Goal: Task Accomplishment & Management: Manage account settings

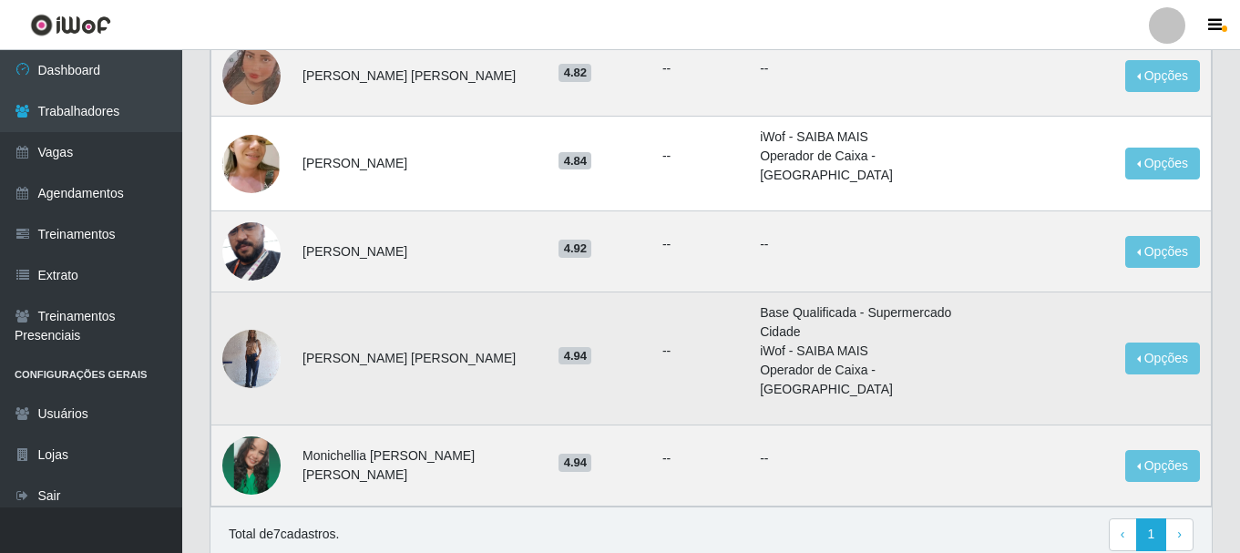
scroll to position [421, 0]
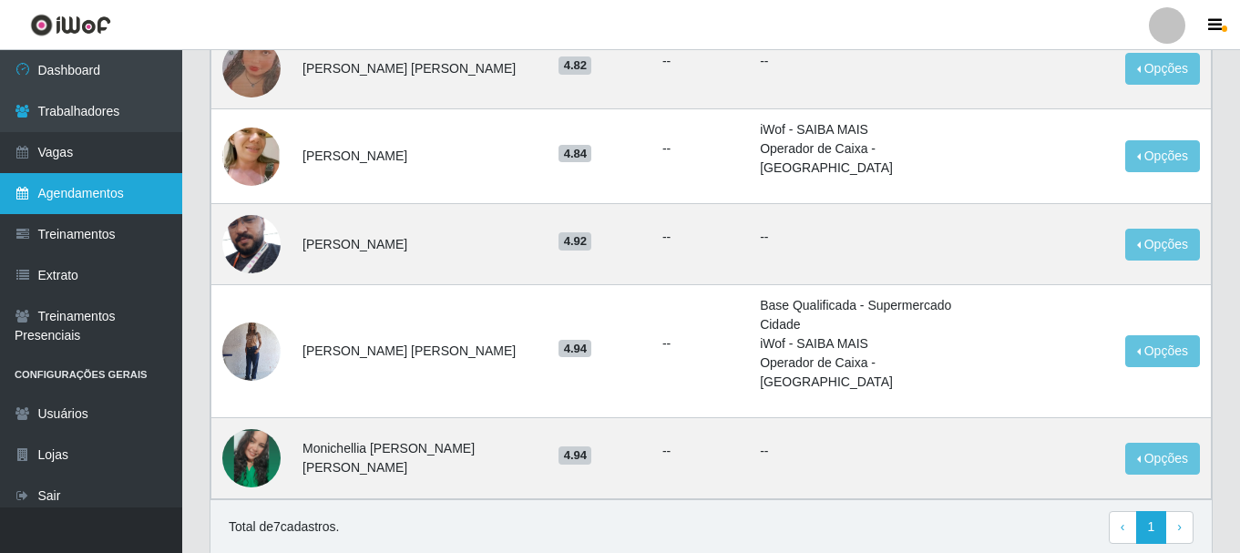
click at [47, 197] on link "Agendamentos" at bounding box center [91, 193] width 182 height 41
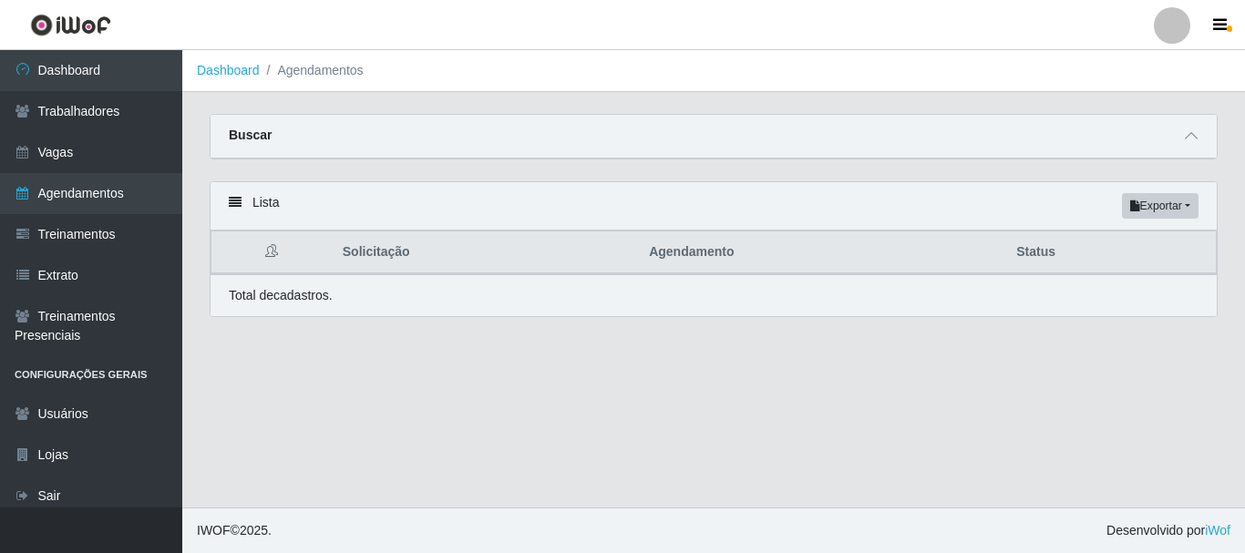
drag, startPoint x: 396, startPoint y: 284, endPoint x: 978, endPoint y: 438, distance: 601.4
click at [978, 438] on main "Dashboard Agendamentos Carregando... Buscar Início em [GEOGRAPHIC_DATA] em Stat…" at bounding box center [713, 278] width 1063 height 457
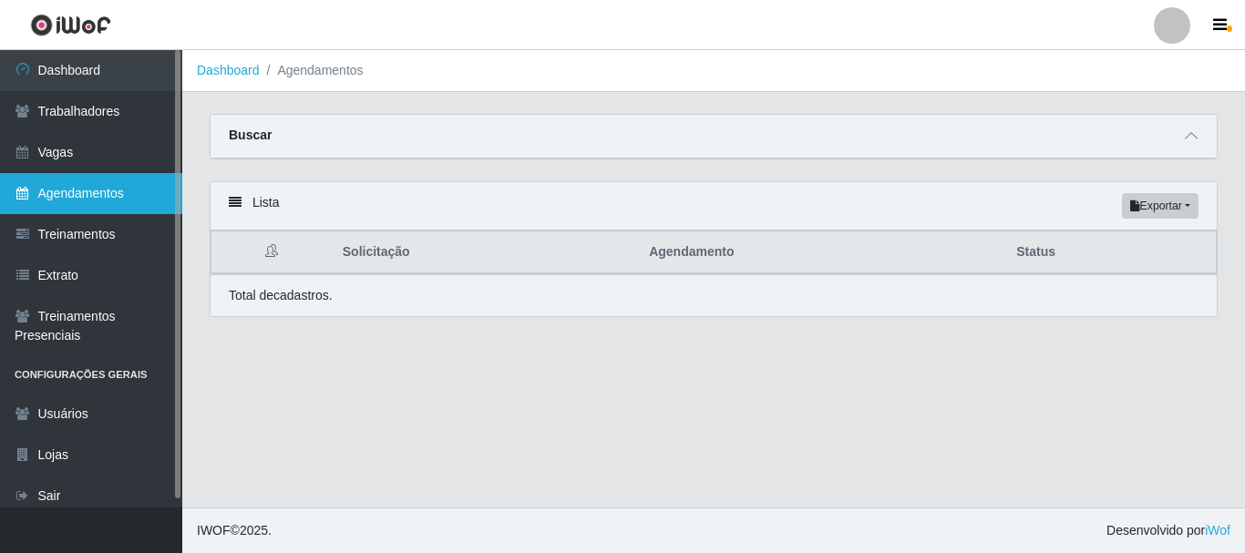
click at [112, 189] on link "Agendamentos" at bounding box center [91, 193] width 182 height 41
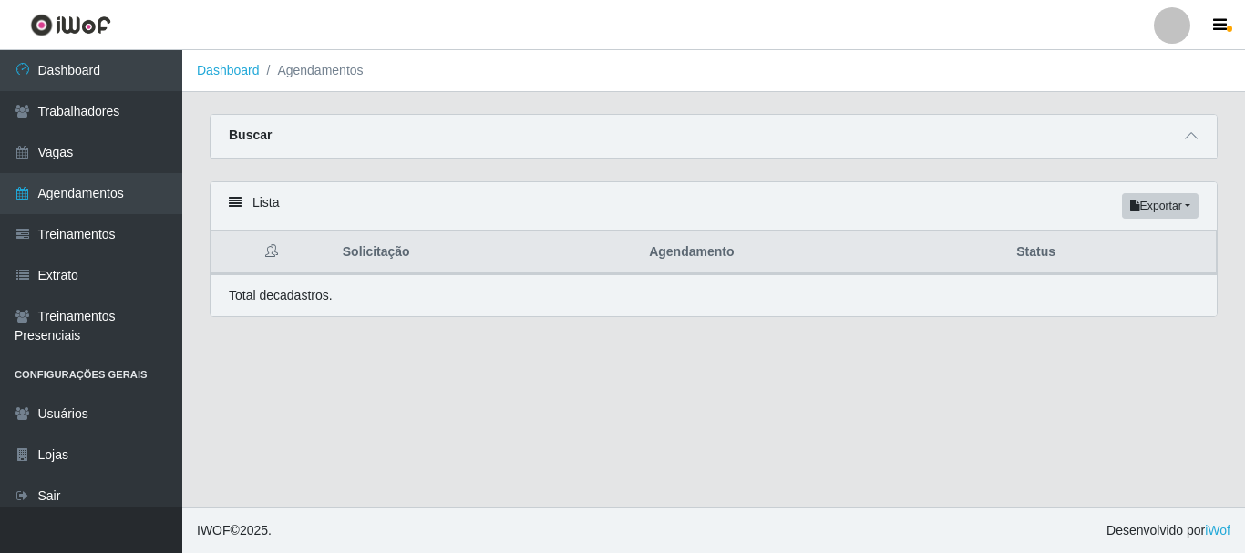
click at [693, 400] on main "Dashboard Agendamentos Carregando... Buscar Início em [GEOGRAPHIC_DATA] em Stat…" at bounding box center [713, 278] width 1063 height 457
click at [275, 134] on div "Buscar" at bounding box center [713, 137] width 1006 height 44
click at [313, 133] on div "Buscar" at bounding box center [713, 137] width 1006 height 44
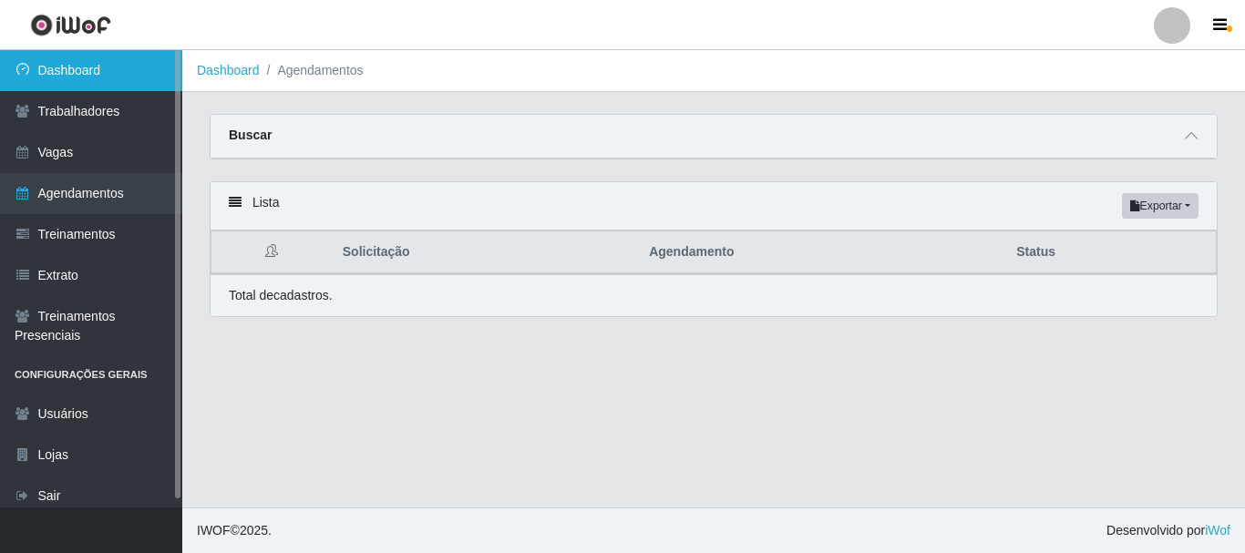
click at [104, 76] on link "Dashboard" at bounding box center [91, 70] width 182 height 41
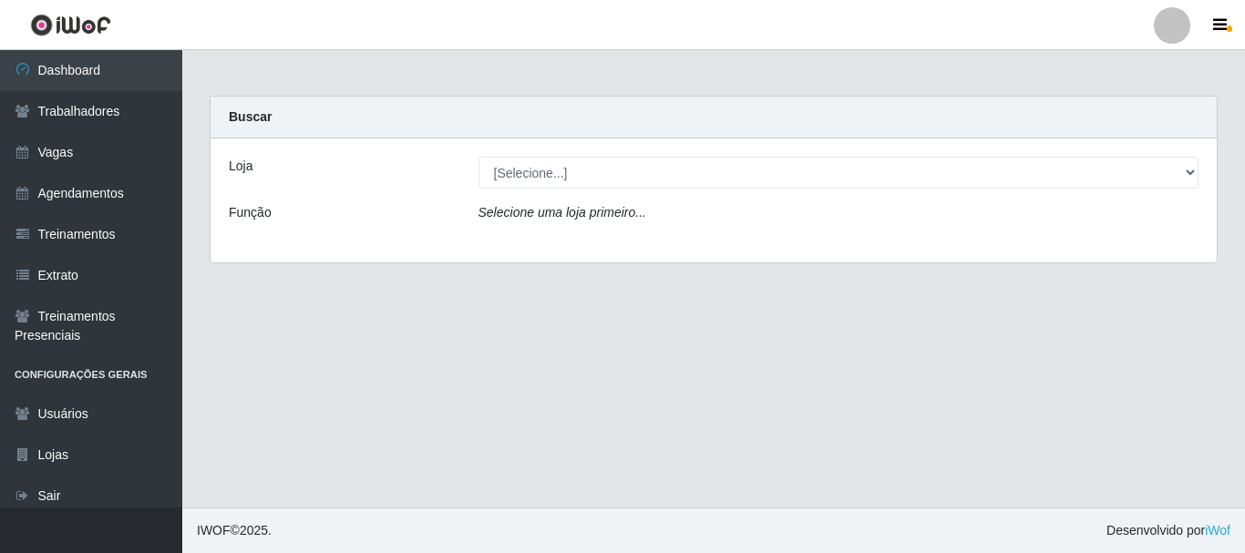
click at [307, 162] on div "Loja" at bounding box center [340, 173] width 250 height 32
click at [241, 169] on label "Loja" at bounding box center [241, 166] width 24 height 19
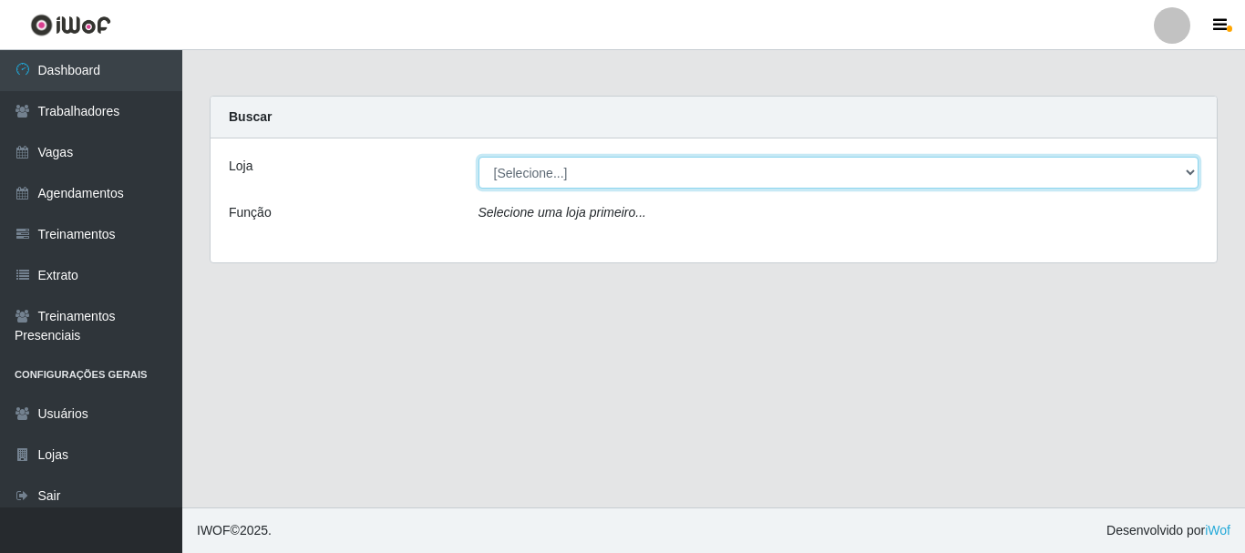
click at [478, 169] on select "[Selecione...] Supermercado Queiroz - Caicó" at bounding box center [838, 173] width 721 height 32
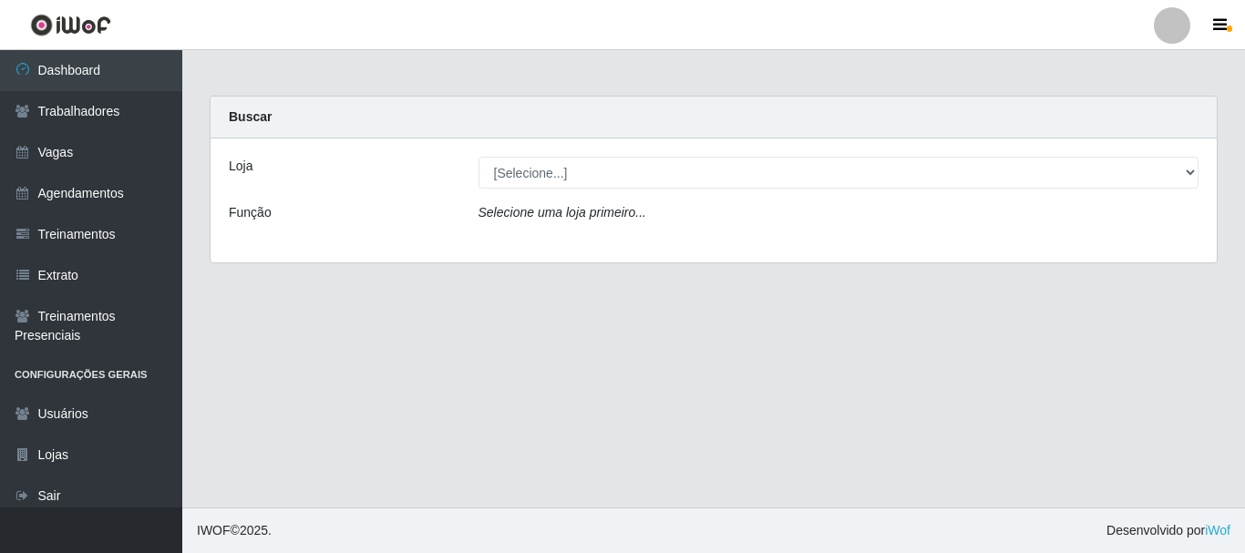
click at [241, 169] on label "Loja" at bounding box center [241, 166] width 24 height 19
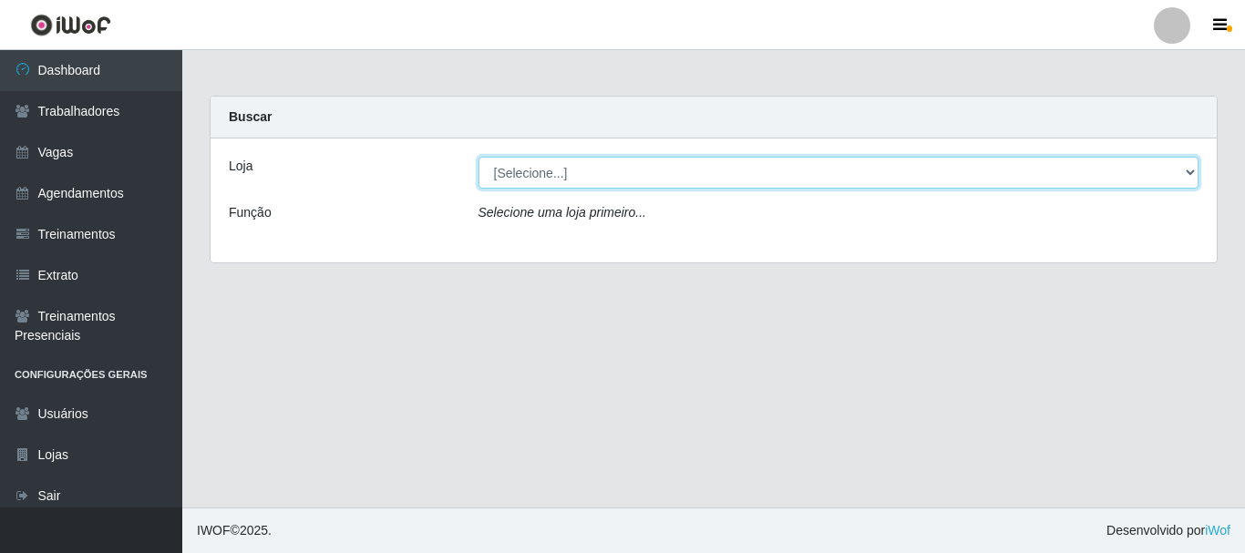
click at [478, 169] on select "[Selecione...] Supermercado Queiroz - Caicó" at bounding box center [838, 173] width 721 height 32
click at [529, 171] on select "[Selecione...] Supermercado Queiroz - Caicó" at bounding box center [838, 173] width 721 height 32
select select "512"
click at [478, 157] on select "[Selecione...] Supermercado Queiroz - Caicó" at bounding box center [838, 173] width 721 height 32
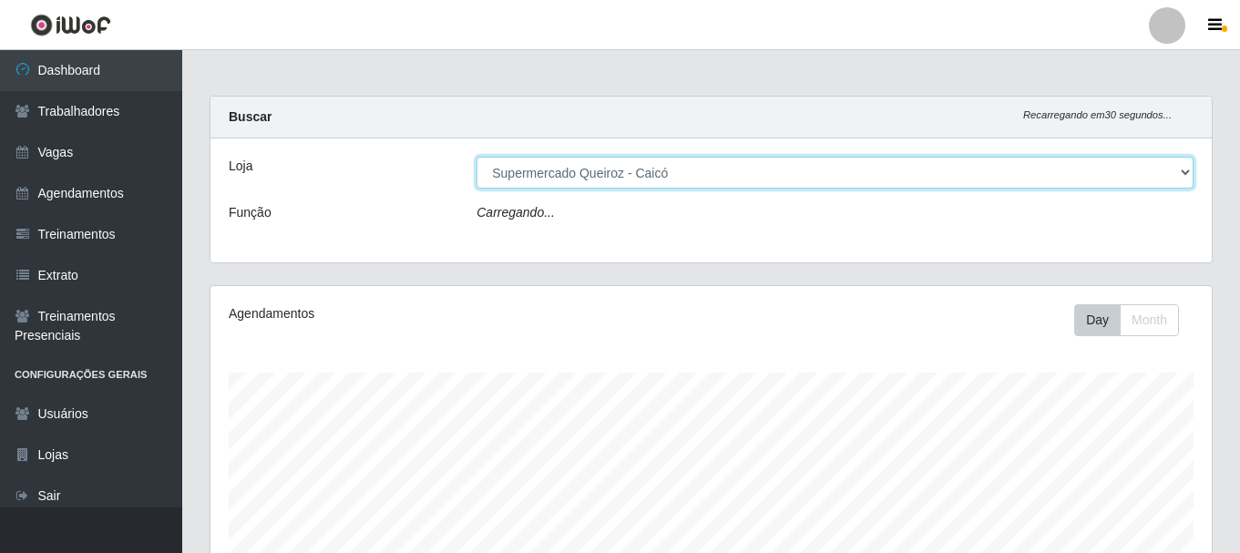
scroll to position [378, 1001]
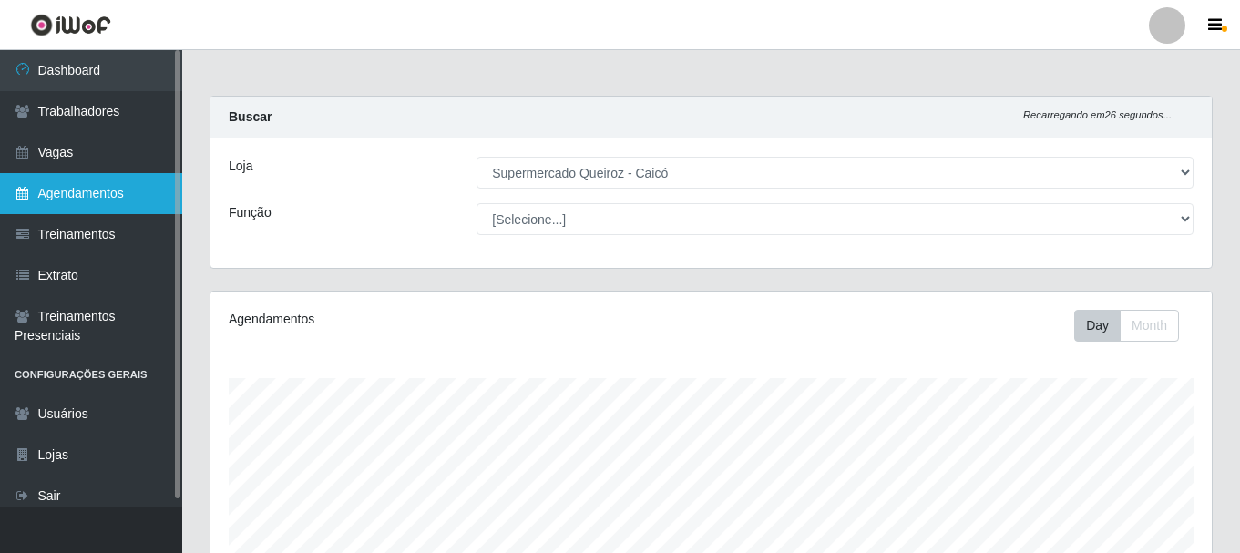
click at [78, 197] on link "Agendamentos" at bounding box center [91, 193] width 182 height 41
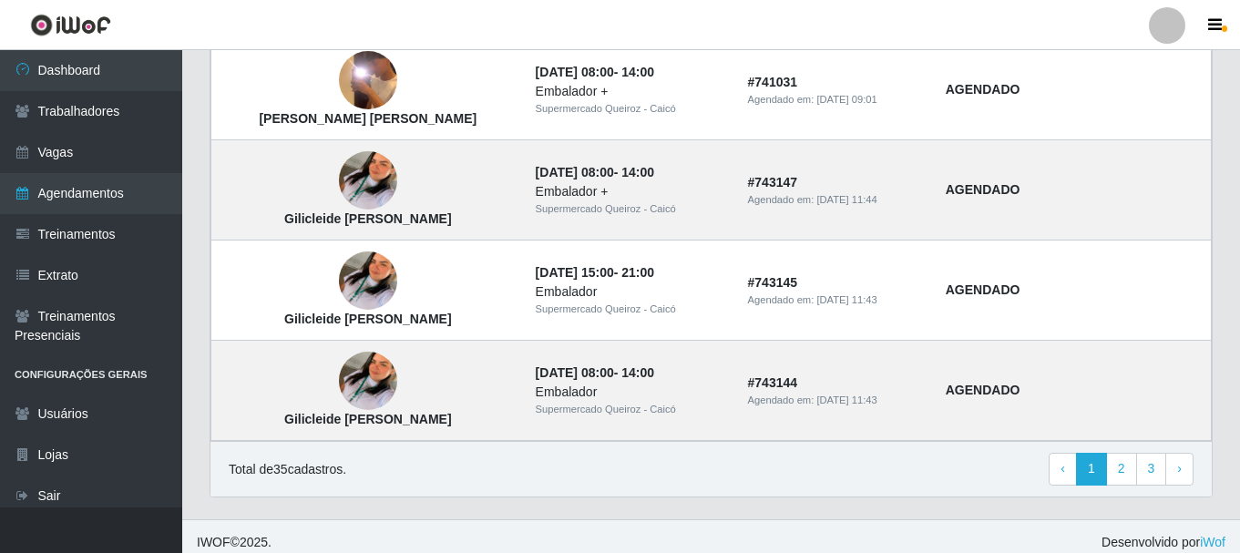
scroll to position [1350, 0]
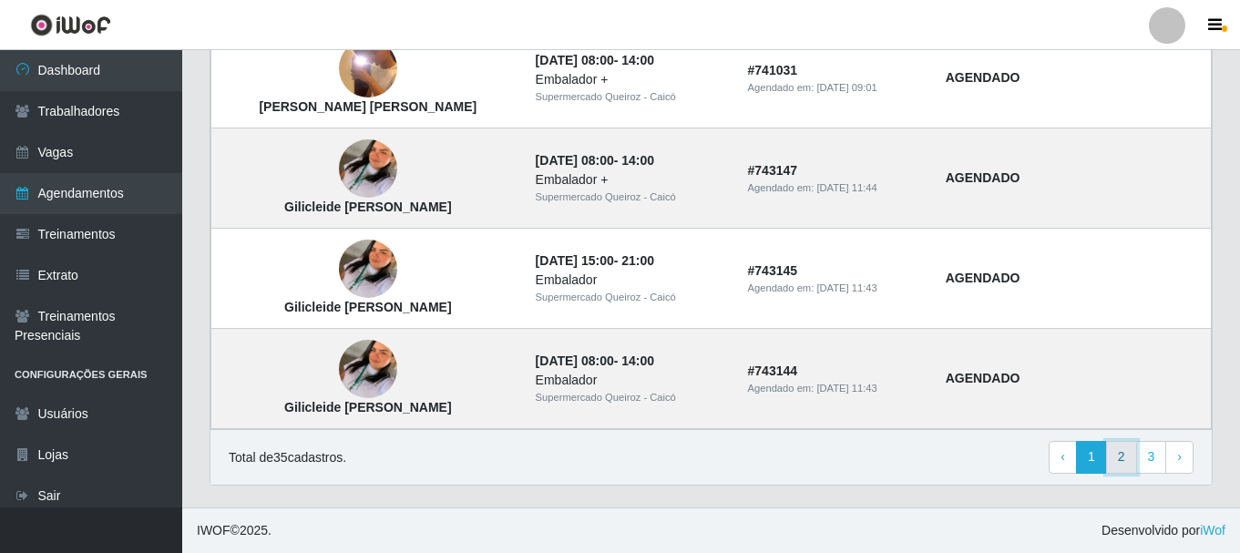
click at [1116, 458] on link "2" at bounding box center [1121, 457] width 31 height 33
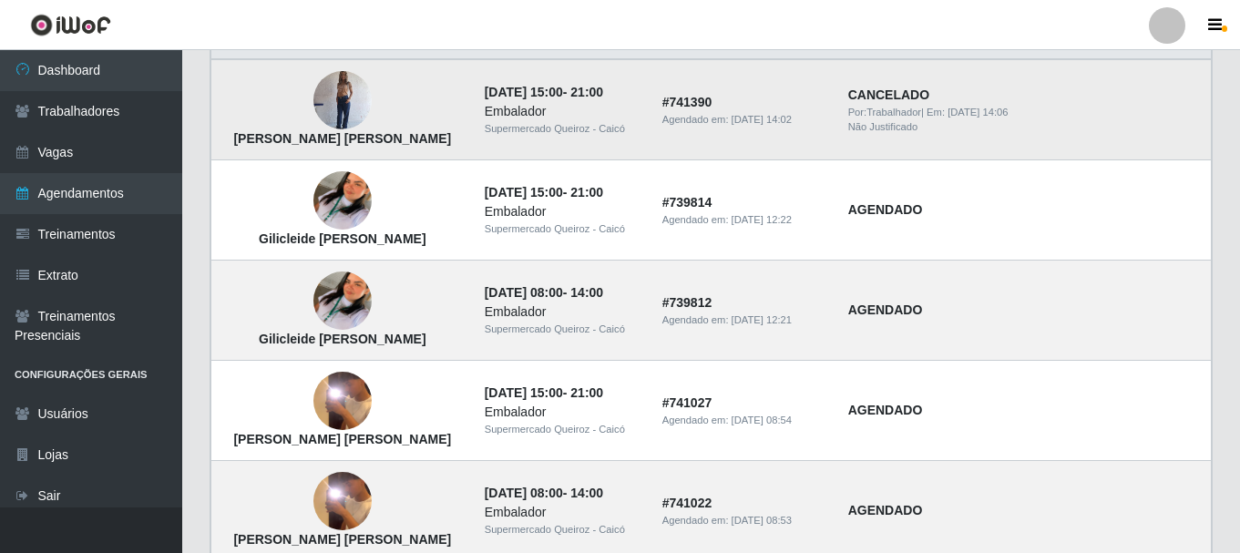
scroll to position [182, 0]
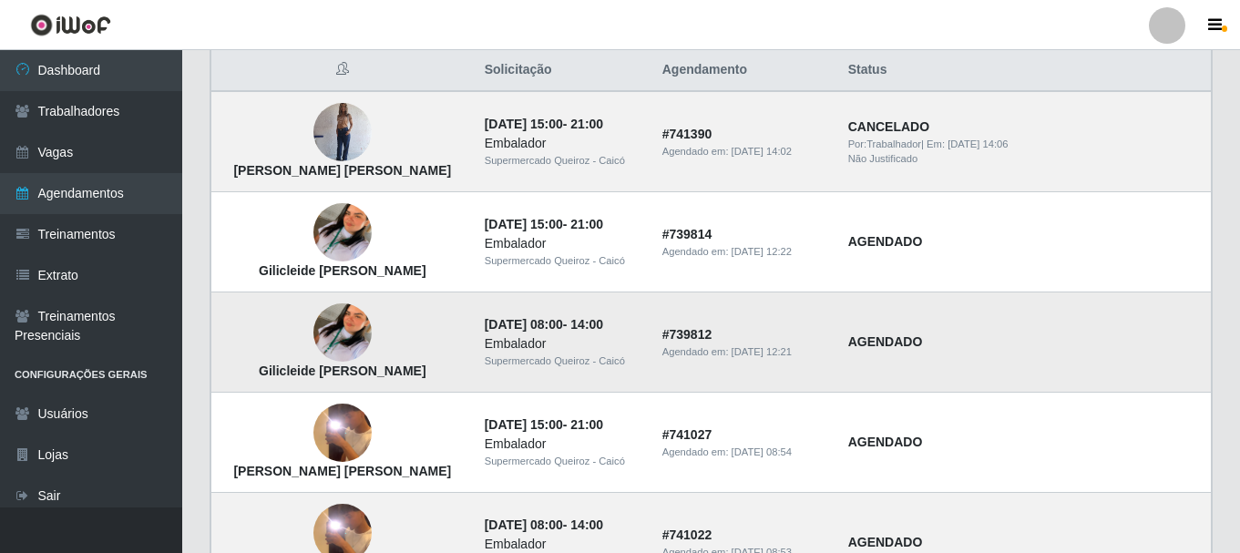
click at [347, 350] on img at bounding box center [342, 334] width 58 height 104
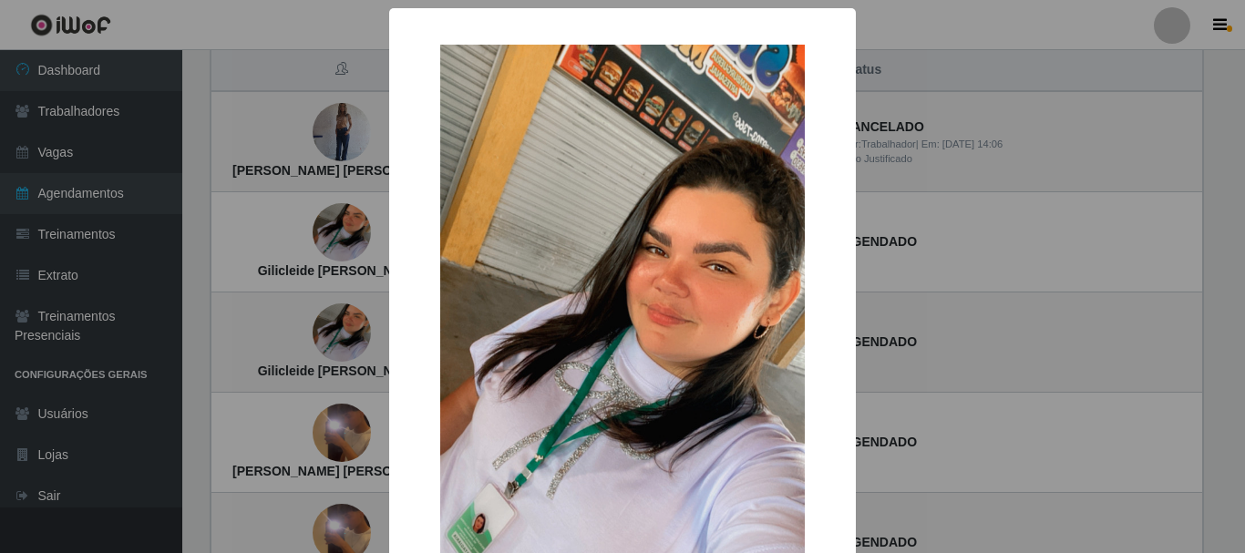
click at [347, 351] on div "× Gilicleide Chirle de Lucena OK Cancel" at bounding box center [622, 276] width 1245 height 553
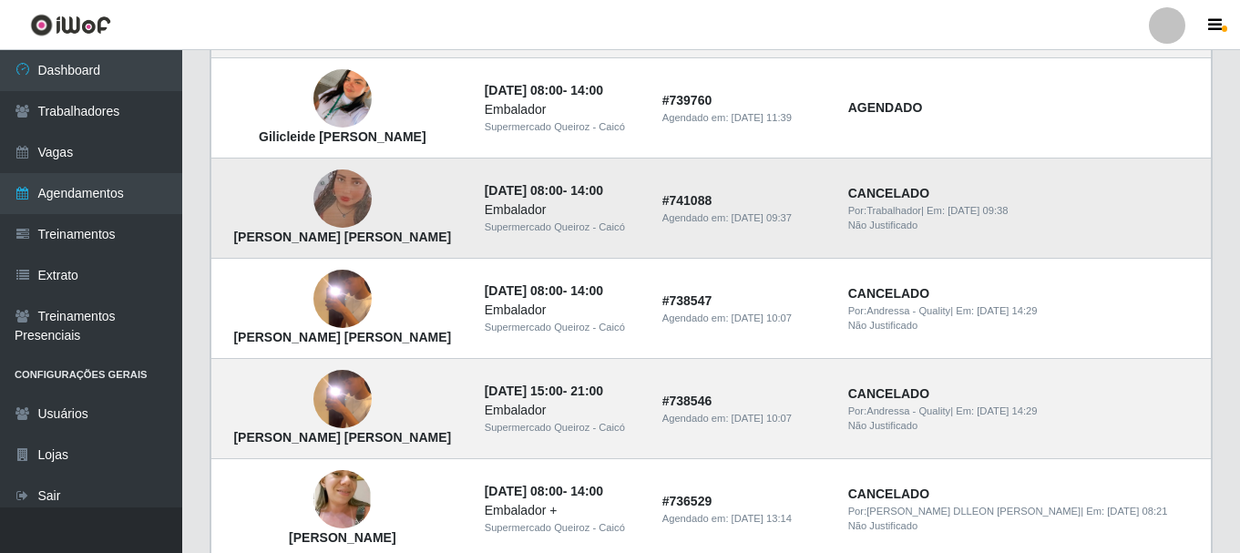
scroll to position [1093, 0]
